Goal: Task Accomplishment & Management: Use online tool/utility

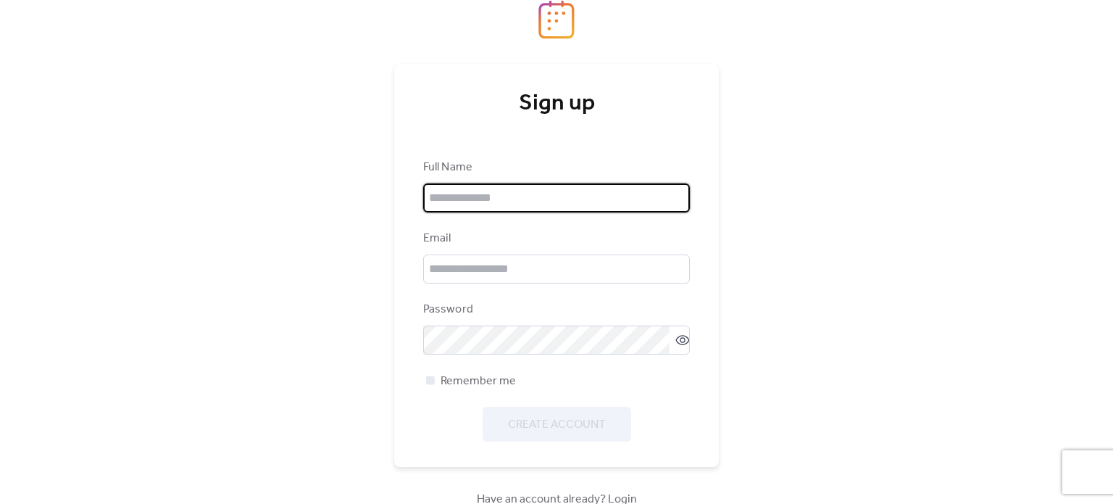
click at [557, 196] on input "text" at bounding box center [556, 197] width 267 height 29
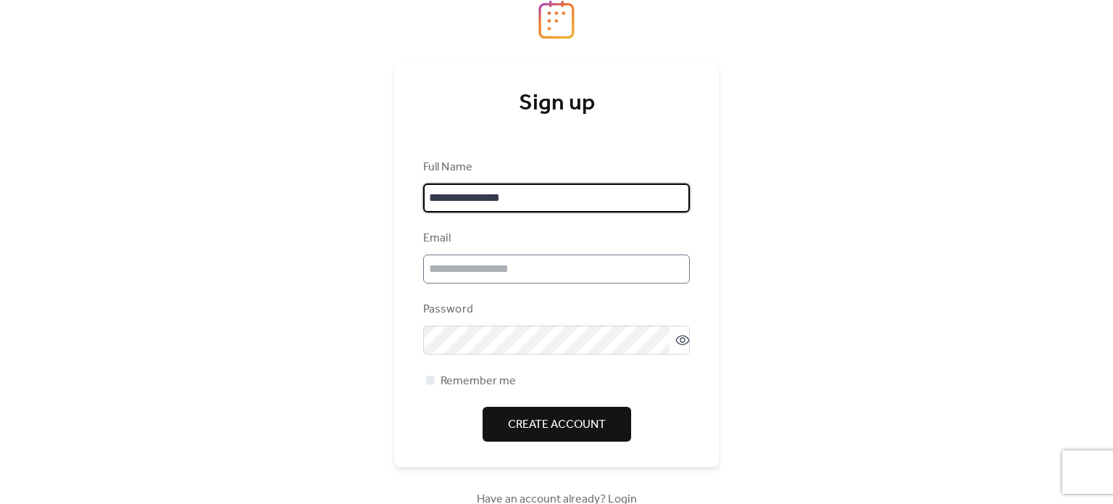
type input "**********"
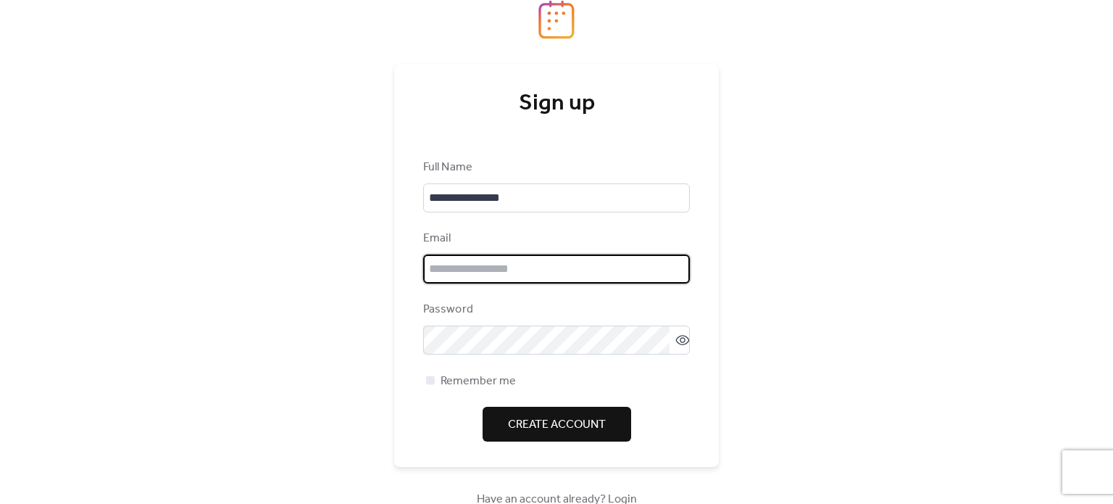
click at [499, 278] on input "email" at bounding box center [556, 268] width 267 height 29
type input "**********"
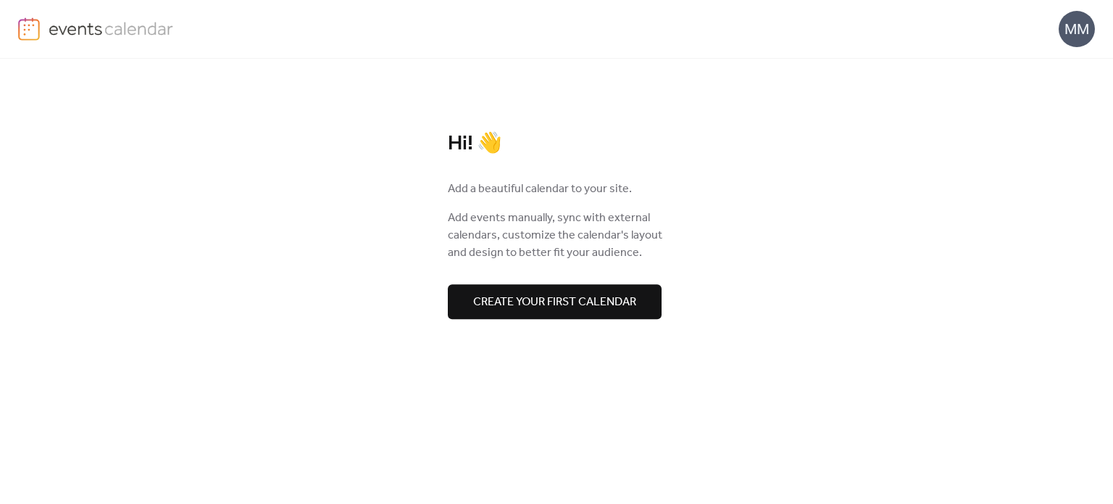
click at [629, 305] on span "Create your first calendar" at bounding box center [554, 302] width 163 height 17
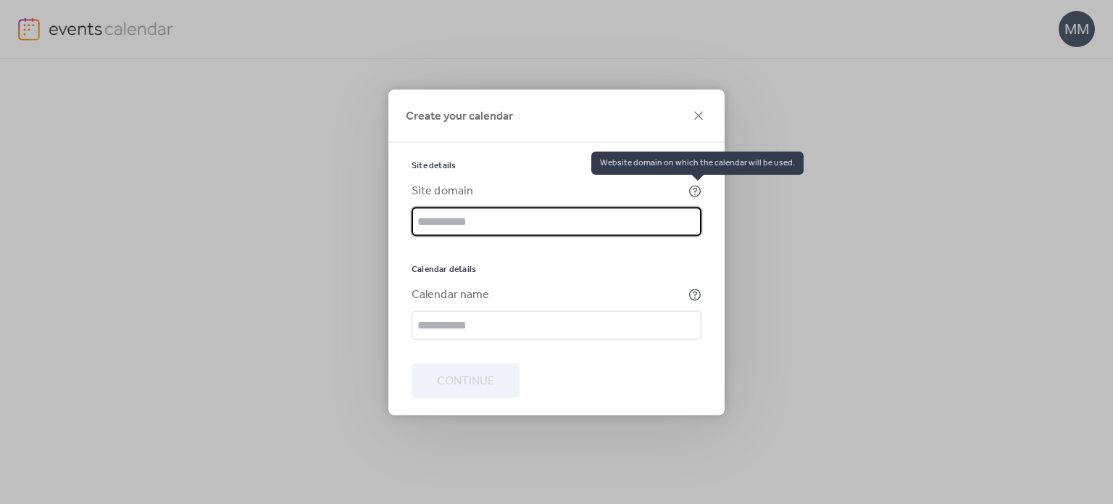
click at [694, 186] on icon at bounding box center [695, 190] width 13 height 13
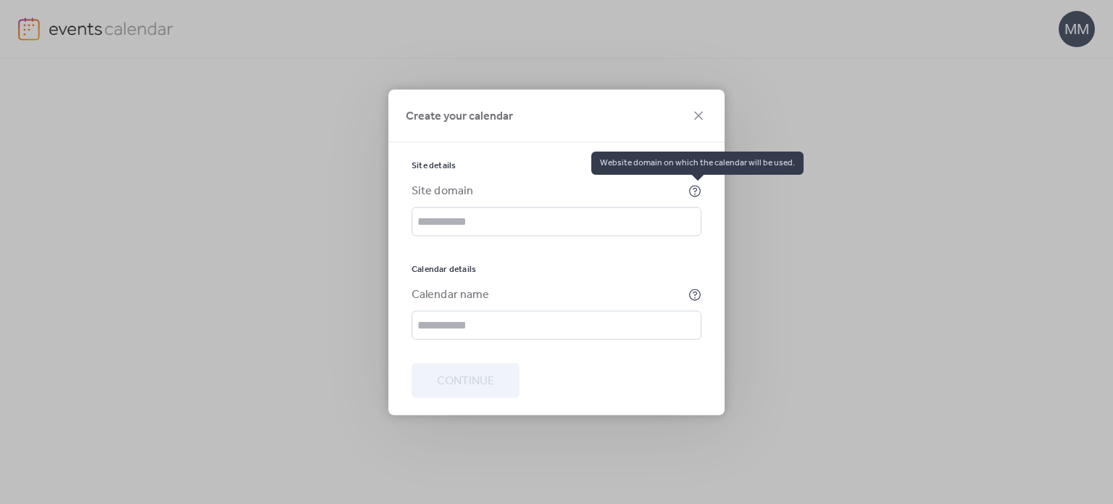
click at [699, 191] on icon at bounding box center [695, 190] width 13 height 13
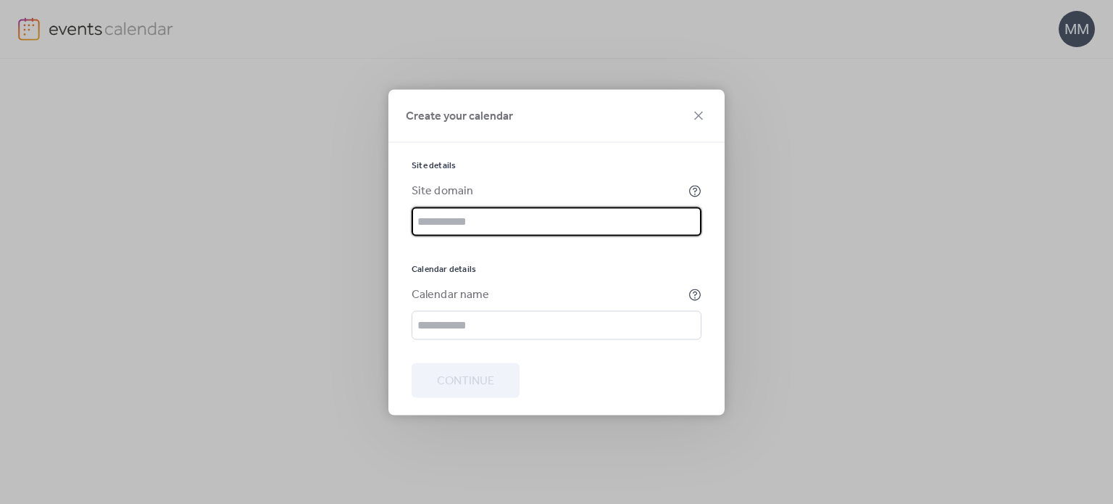
click at [651, 218] on input "text" at bounding box center [557, 221] width 290 height 29
type input "**********"
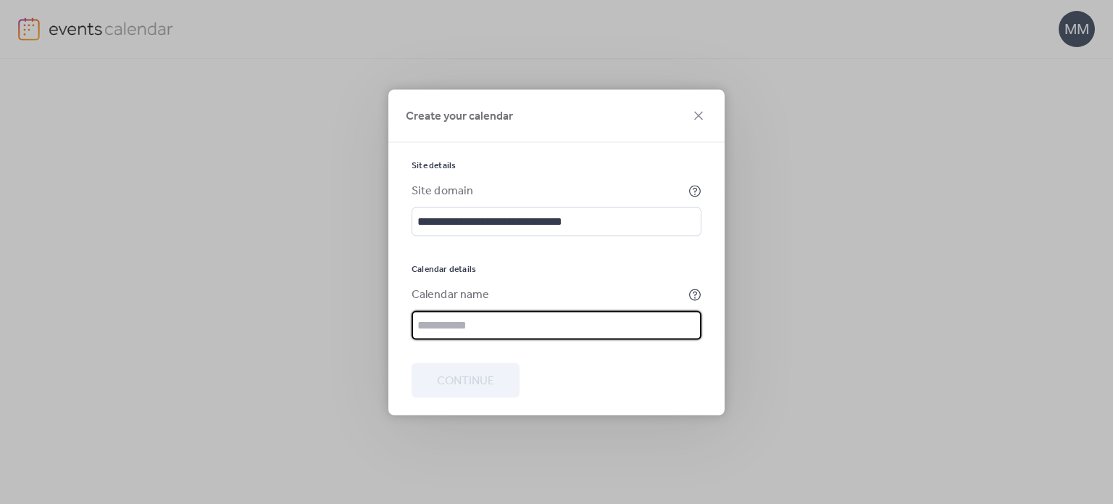
click at [496, 321] on input "text" at bounding box center [557, 324] width 290 height 29
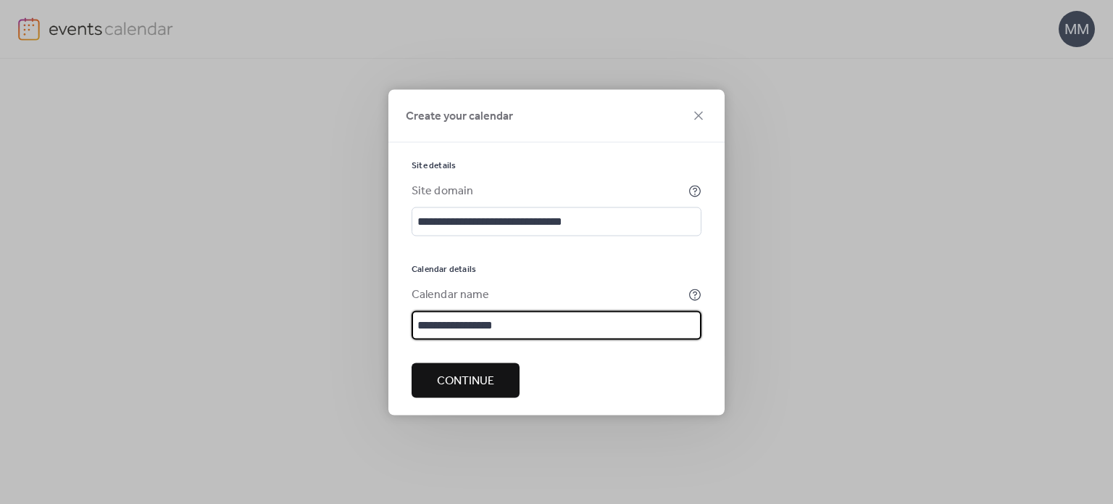
type input "**********"
click at [479, 389] on span "Continue" at bounding box center [465, 380] width 57 height 17
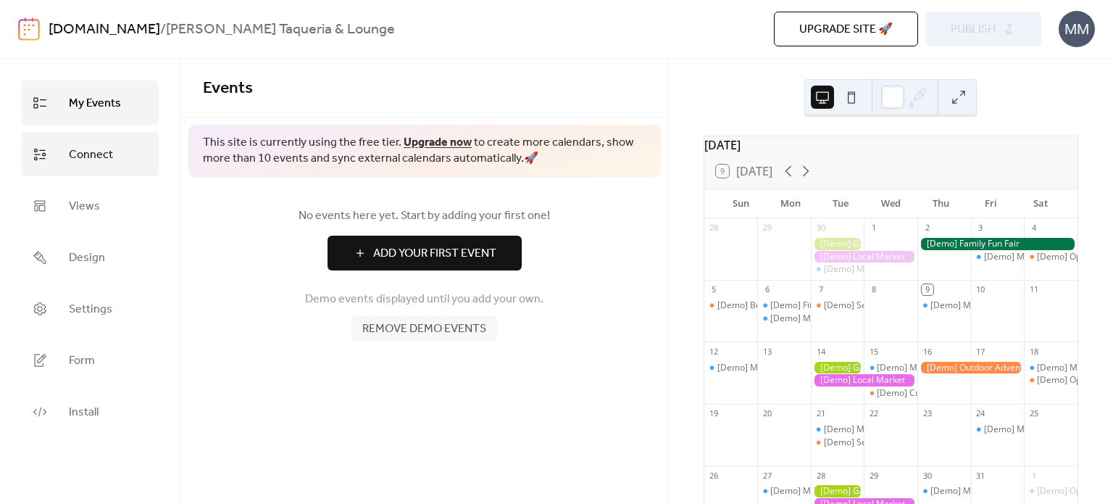
click at [99, 156] on span "Connect" at bounding box center [91, 155] width 44 height 22
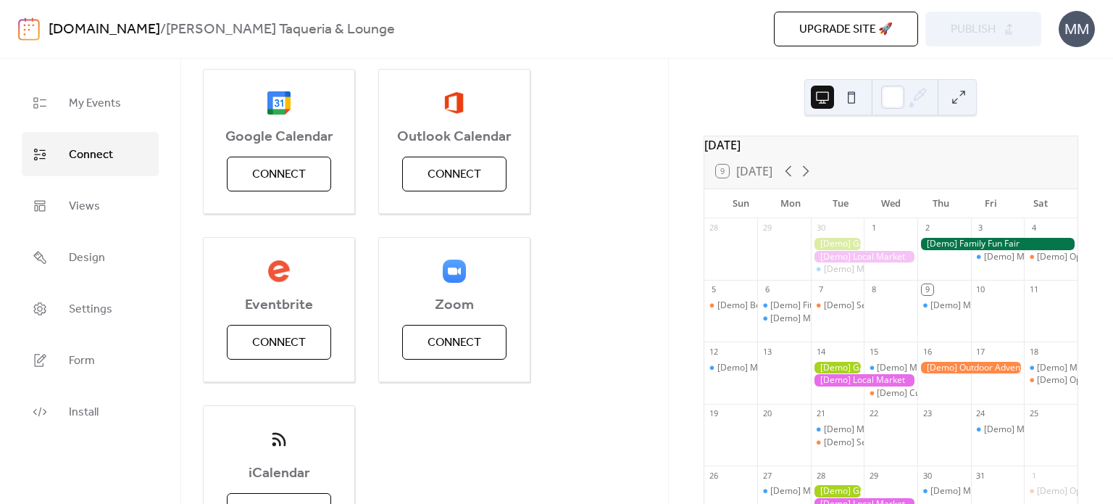
scroll to position [188, 0]
click at [298, 349] on span "Connect" at bounding box center [279, 344] width 54 height 17
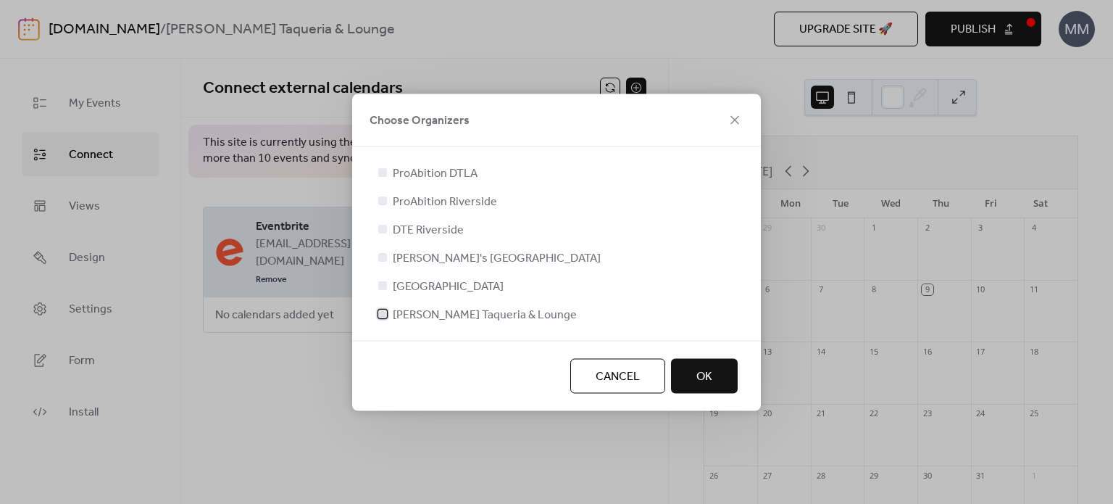
click at [386, 308] on div at bounding box center [382, 313] width 14 height 14
click at [714, 368] on button "OK" at bounding box center [704, 375] width 67 height 35
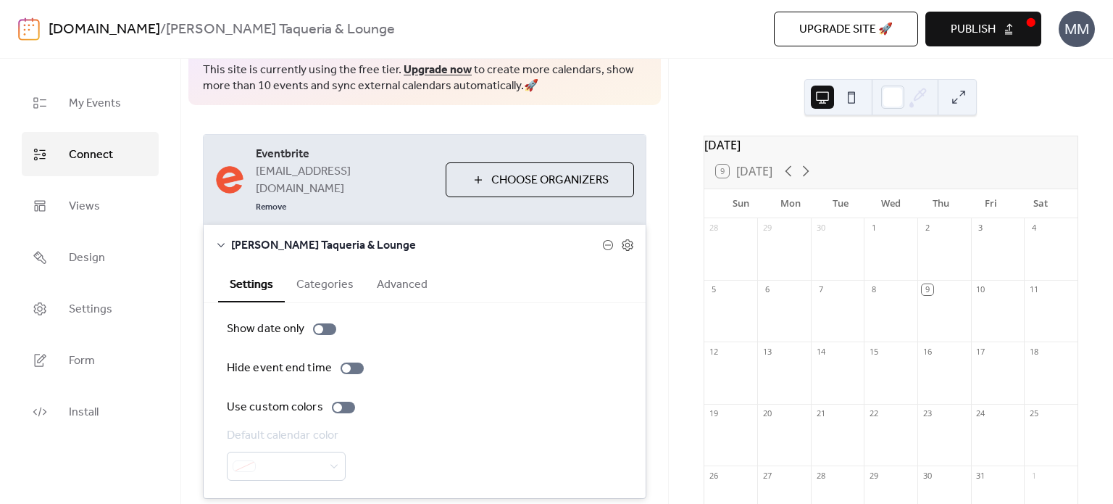
scroll to position [94, 0]
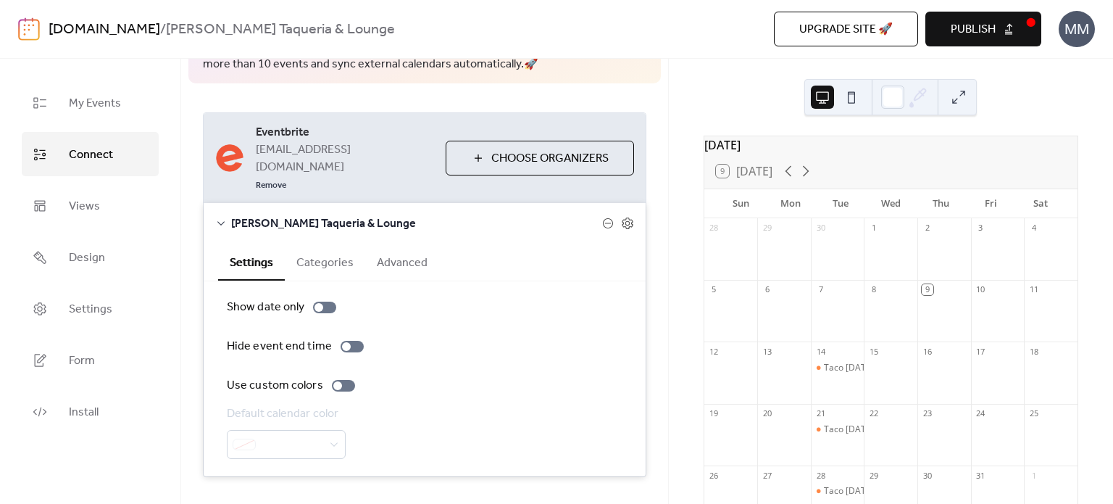
click at [326, 249] on button "Categories" at bounding box center [325, 262] width 80 height 36
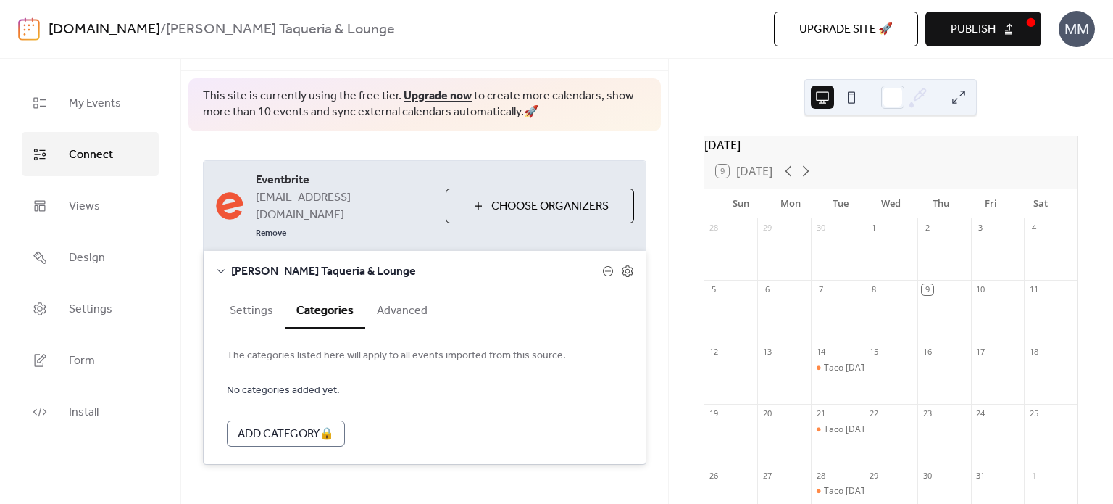
click at [410, 292] on button "Advanced" at bounding box center [402, 309] width 74 height 36
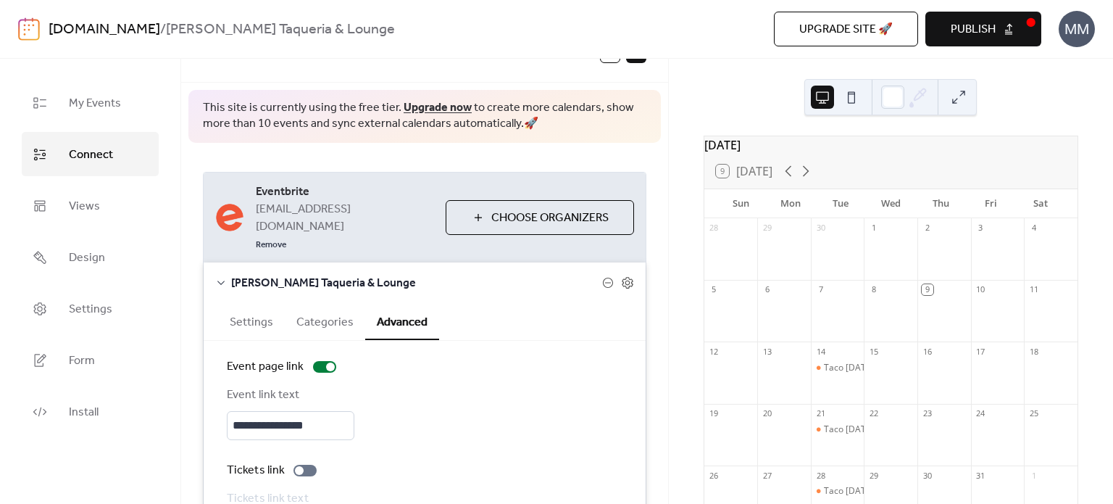
scroll to position [17, 0]
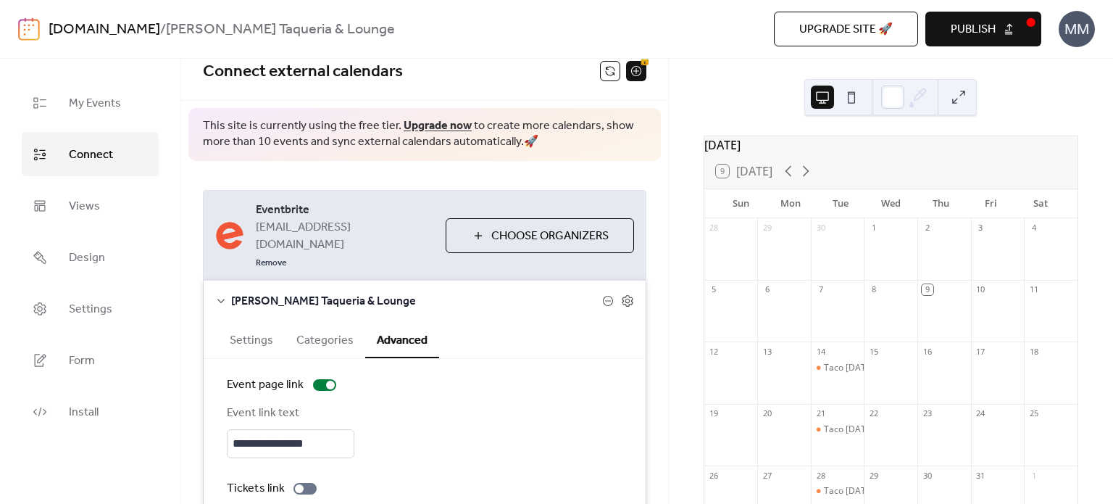
click at [222, 295] on icon at bounding box center [221, 301] width 12 height 12
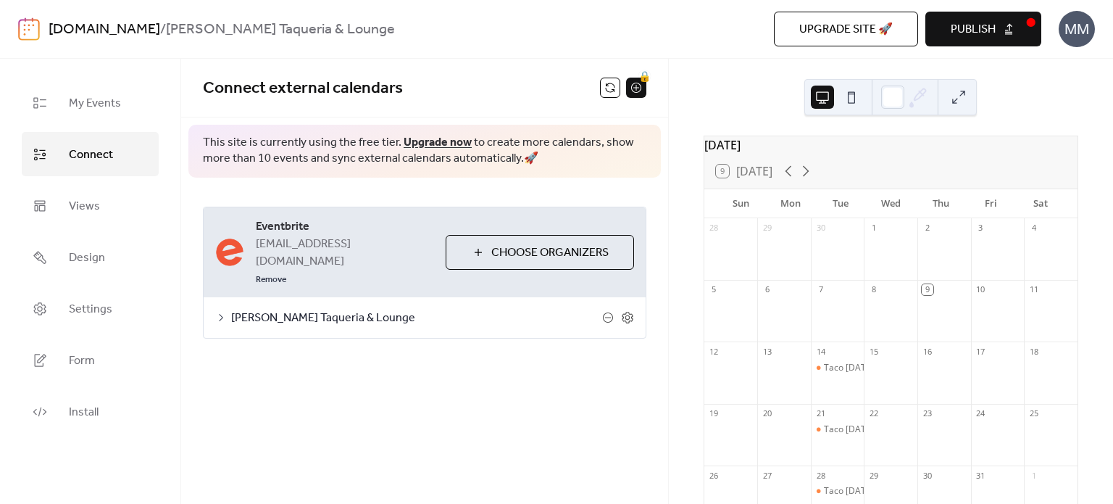
scroll to position [0, 0]
click at [88, 401] on span "Install" at bounding box center [84, 412] width 30 height 22
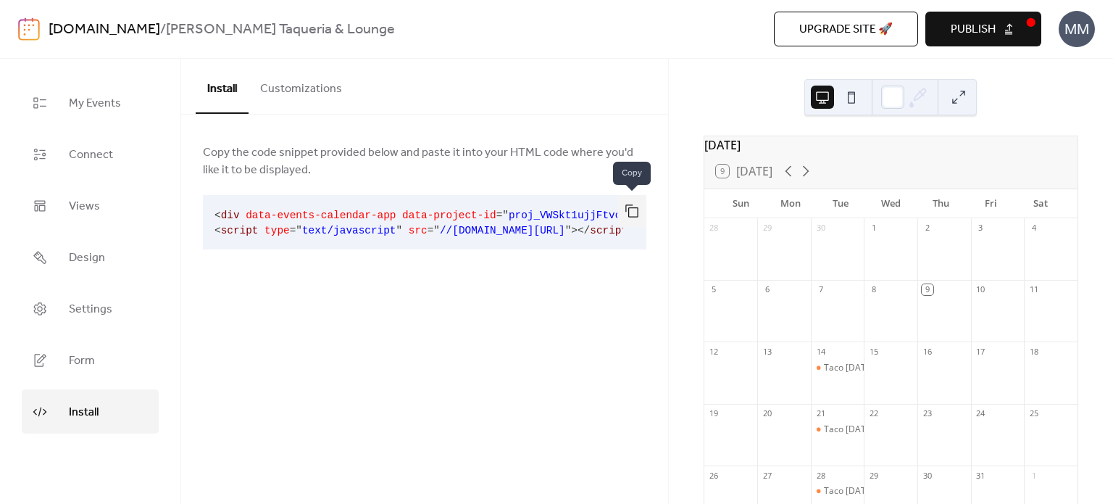
click at [631, 208] on button "button" at bounding box center [632, 211] width 29 height 32
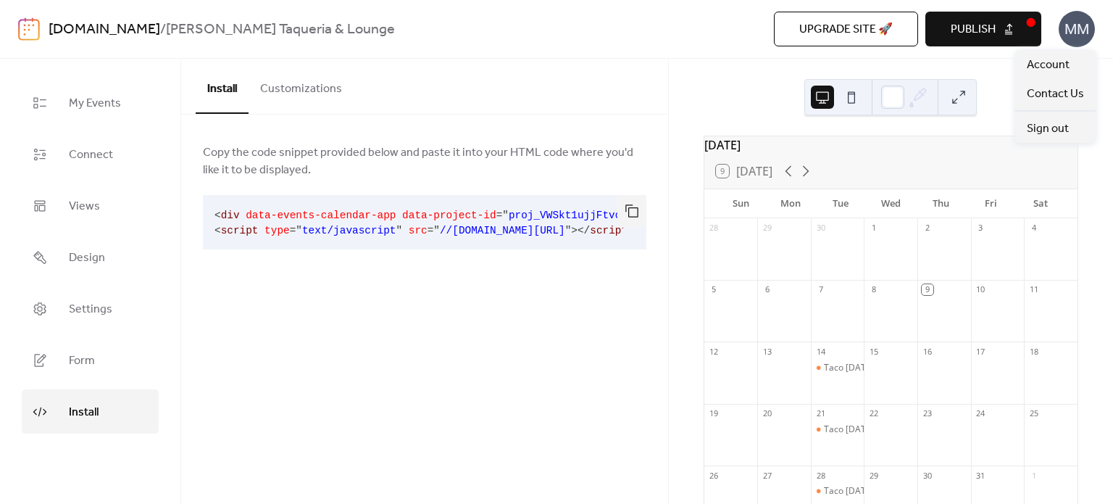
click at [1071, 25] on div "MM" at bounding box center [1077, 29] width 36 height 36
click at [1050, 132] on span "Sign out" at bounding box center [1048, 128] width 42 height 17
